Goal: Transaction & Acquisition: Subscribe to service/newsletter

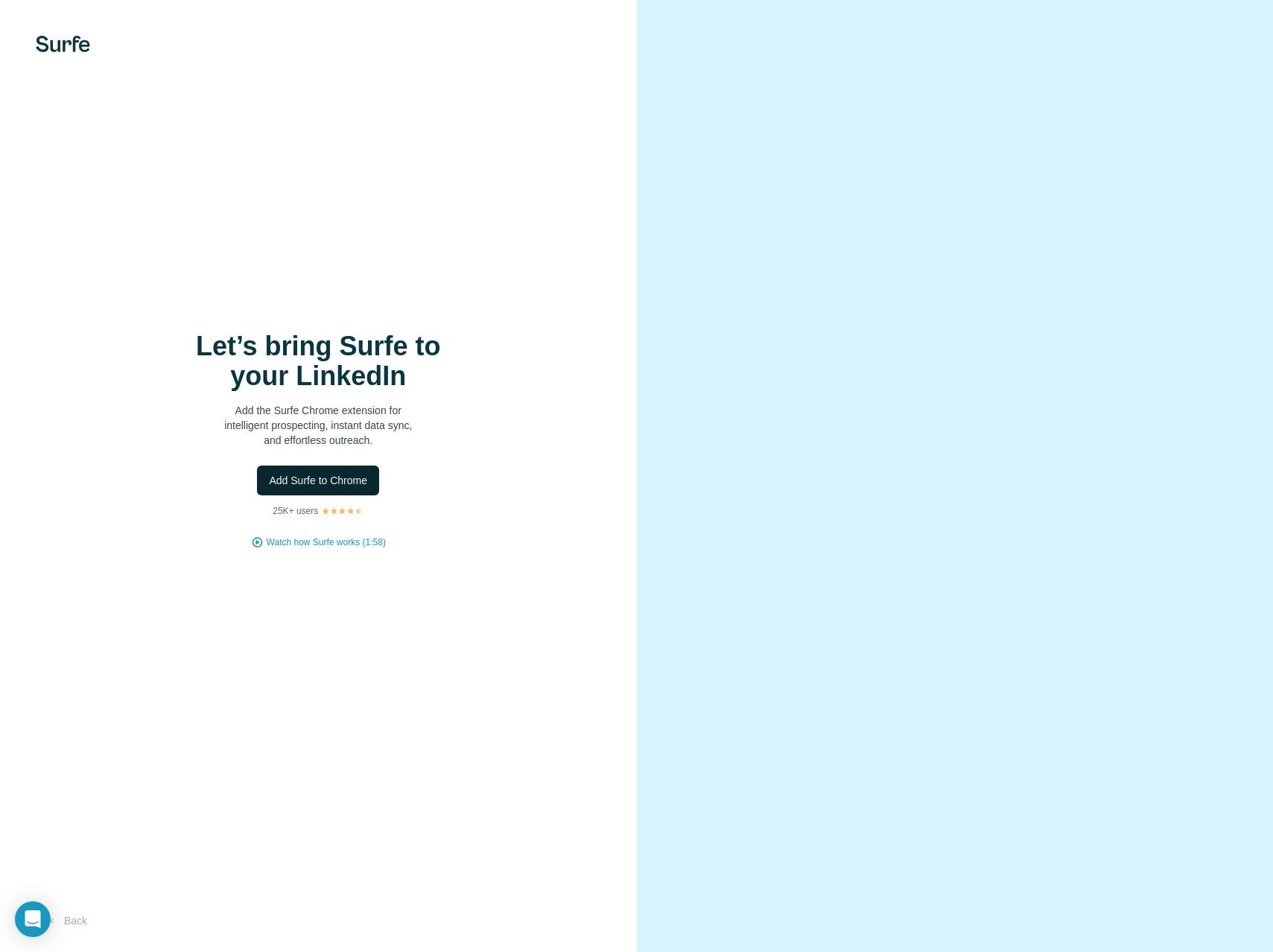
click at [329, 481] on span "Add Surfe to Chrome" at bounding box center [318, 481] width 99 height 14
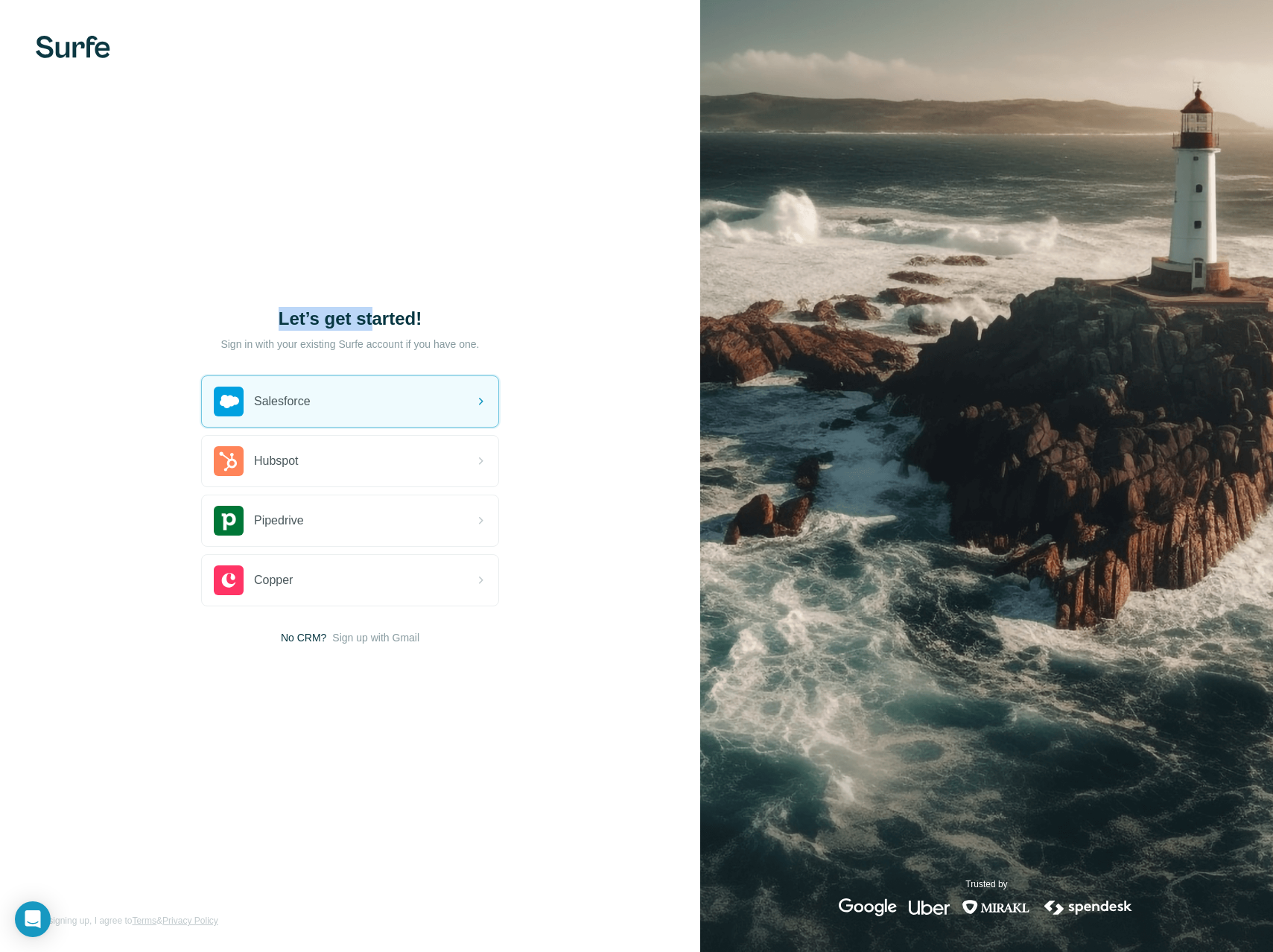
drag, startPoint x: 245, startPoint y: 306, endPoint x: 376, endPoint y: 327, distance: 132.7
click at [377, 328] on h1 "Let’s get started!" at bounding box center [349, 319] width 298 height 24
click at [317, 398] on div "Salesforce" at bounding box center [350, 402] width 297 height 51
